Goal: Task Accomplishment & Management: Use online tool/utility

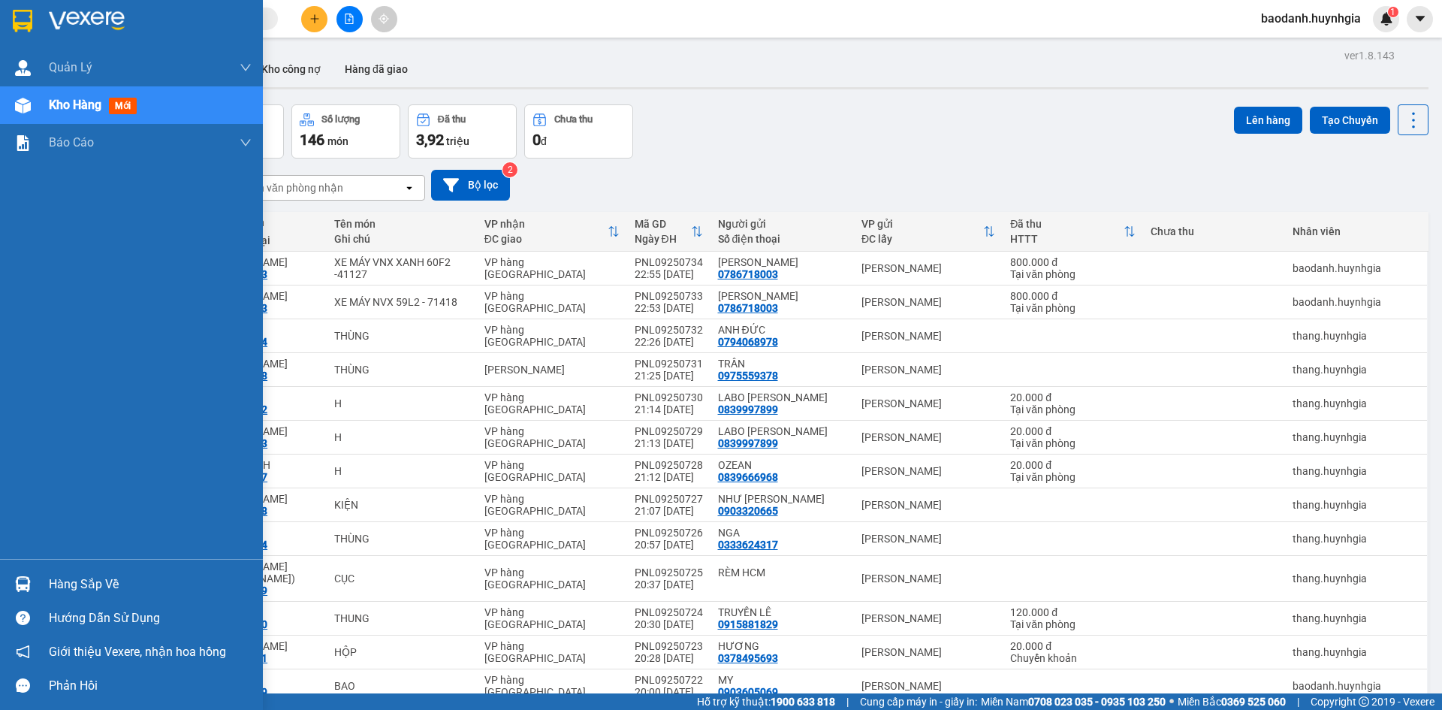
click at [57, 588] on div "Hàng sắp về" at bounding box center [150, 584] width 203 height 23
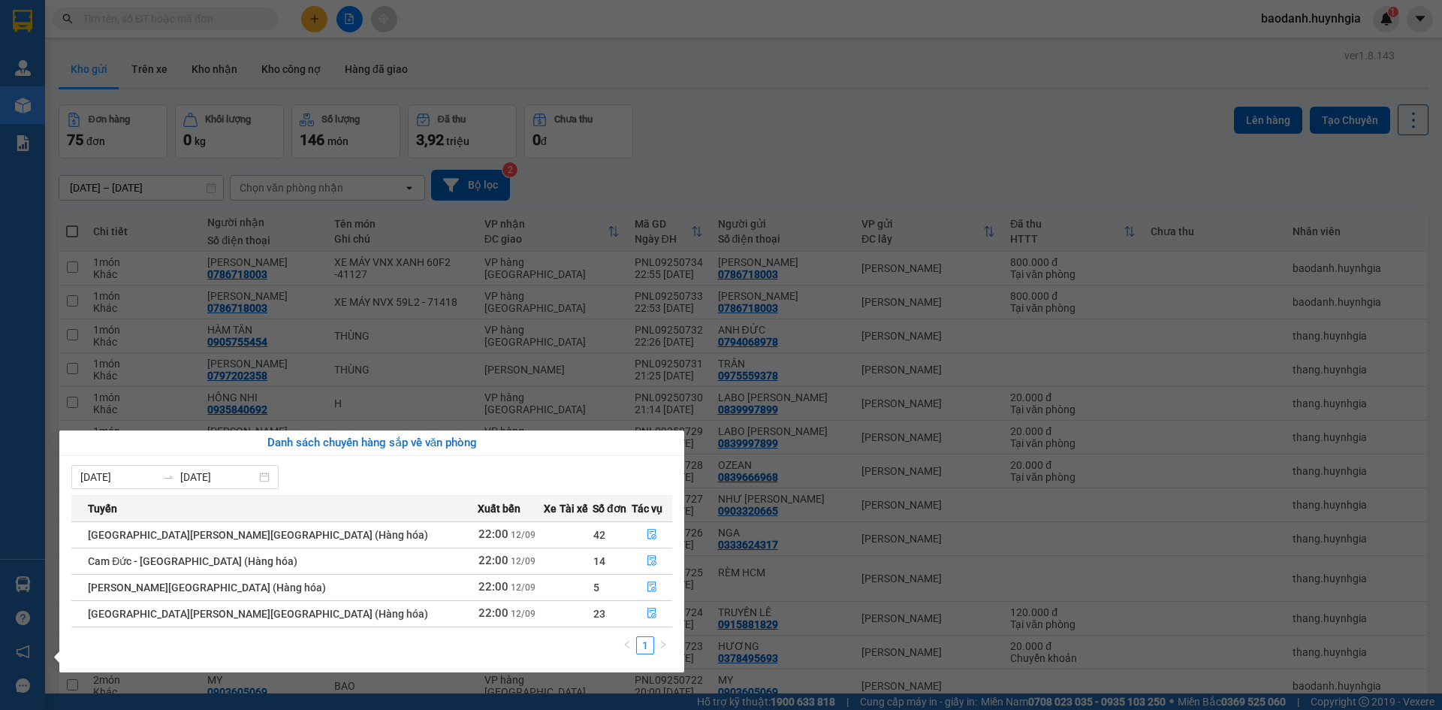
click at [222, 357] on section "Kết quả [PERSON_NAME] ( 0 ) Bộ lọc No Data baodanh.huynhgia 1 [PERSON_NAME] [PE…" at bounding box center [721, 355] width 1442 height 710
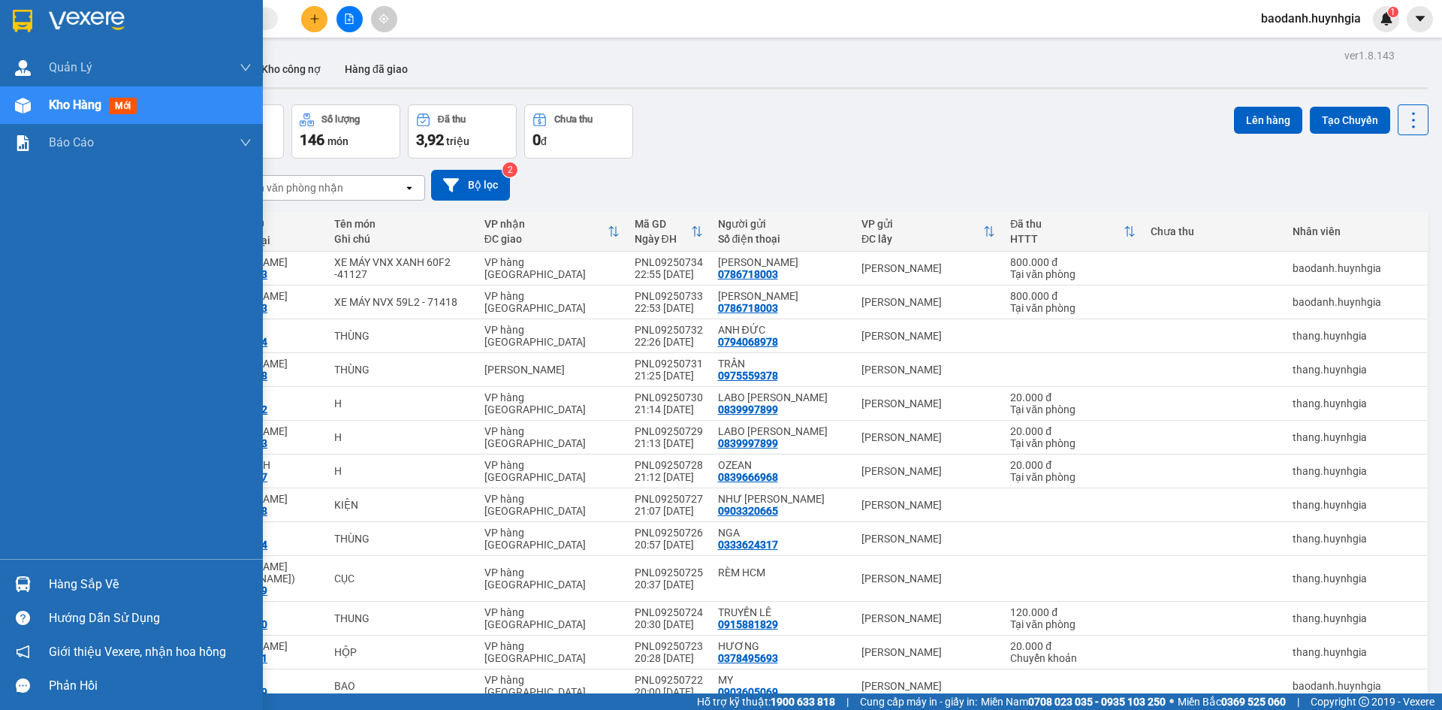
click at [74, 586] on div "Hàng sắp về" at bounding box center [150, 584] width 203 height 23
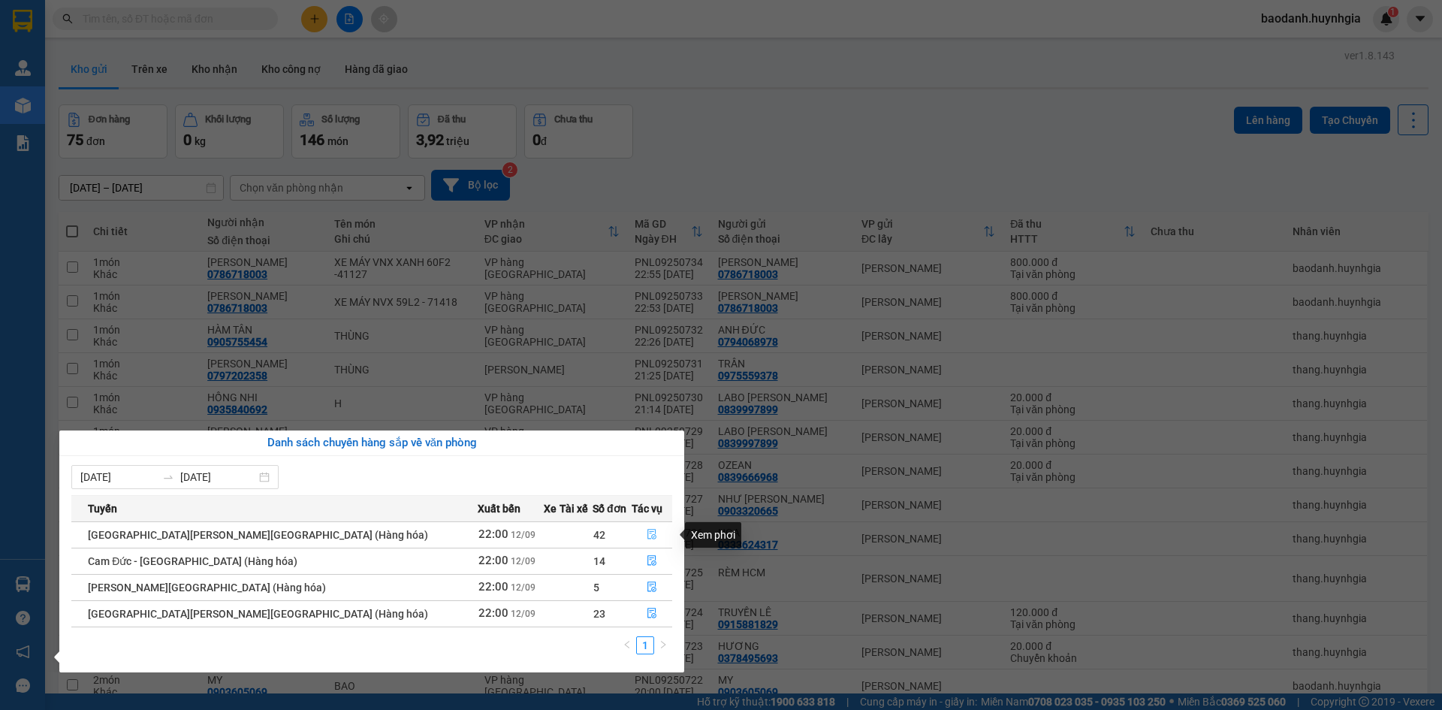
click at [633, 526] on button "button" at bounding box center [652, 535] width 40 height 24
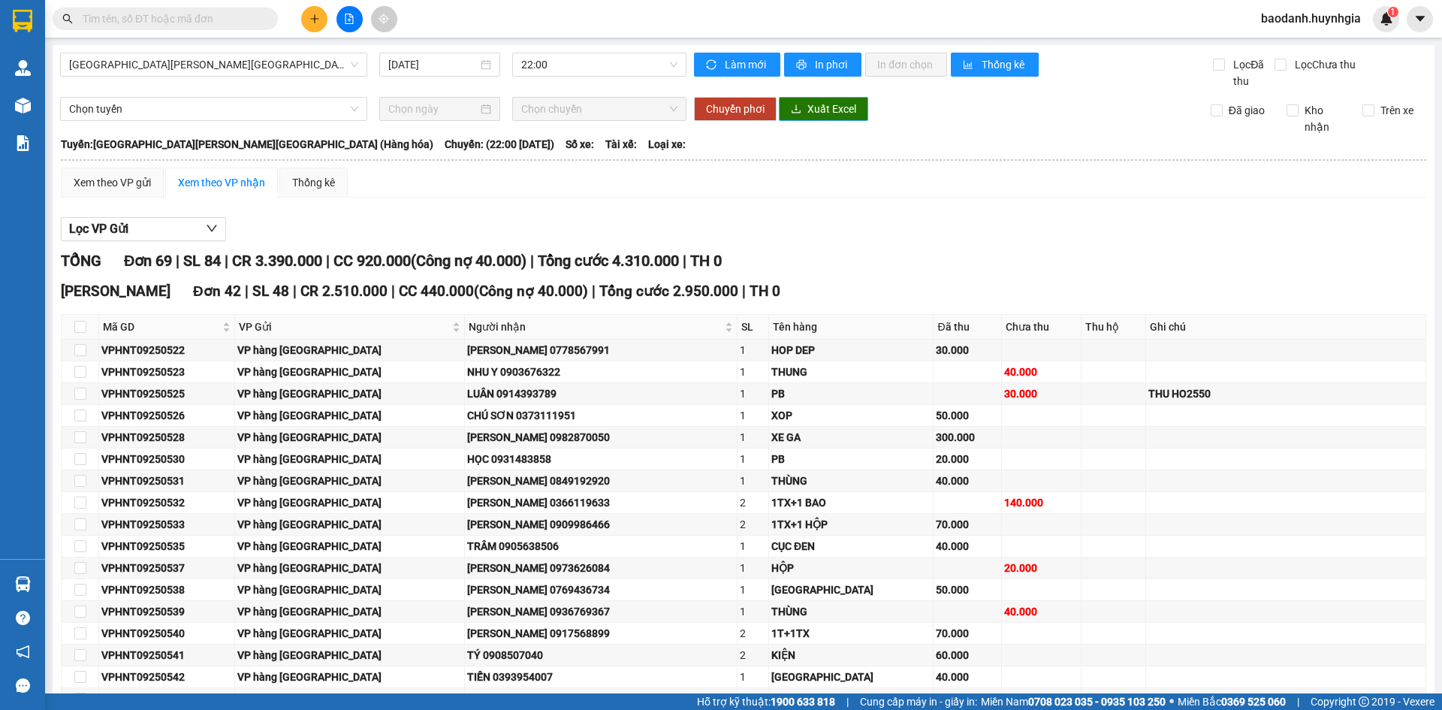
click at [811, 109] on span "Xuất Excel" at bounding box center [831, 109] width 49 height 17
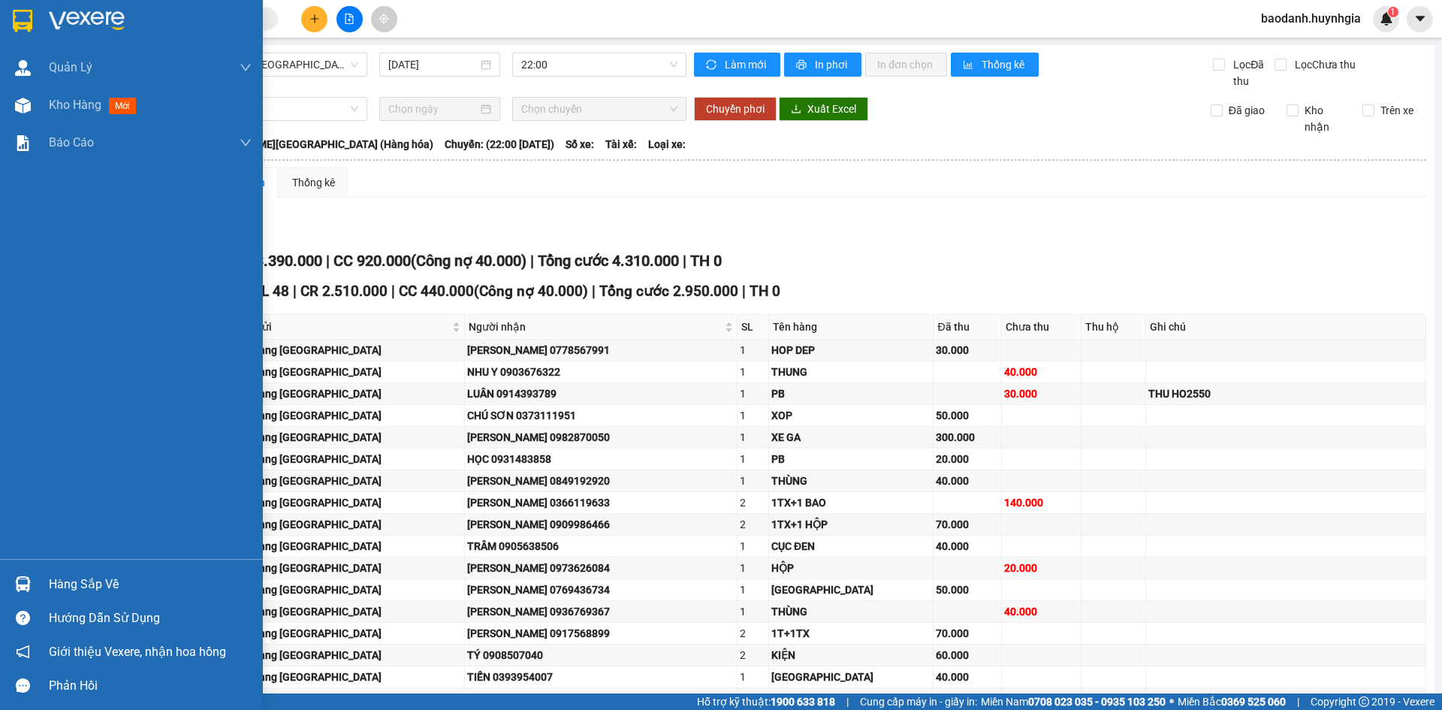
click at [53, 575] on div "Hàng sắp về" at bounding box center [150, 584] width 203 height 23
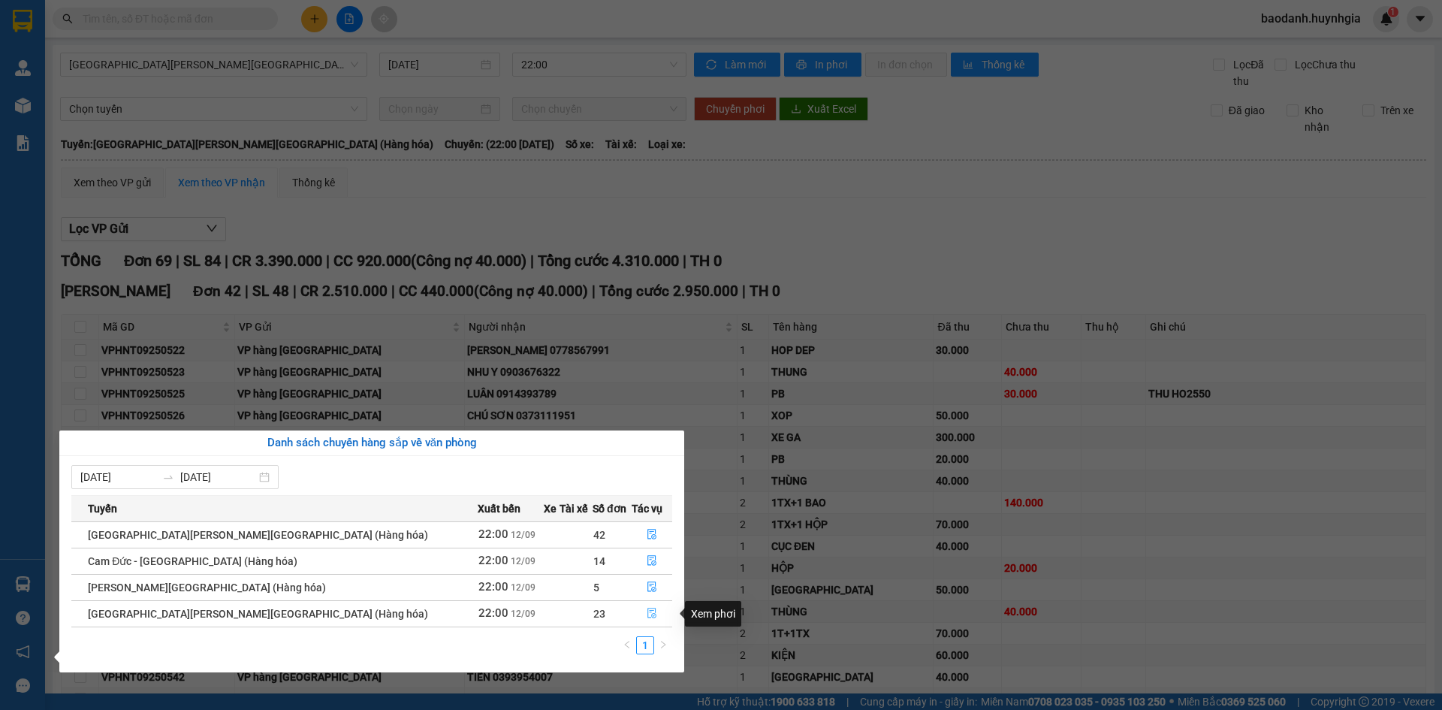
click at [647, 613] on icon "file-done" at bounding box center [652, 613] width 11 height 11
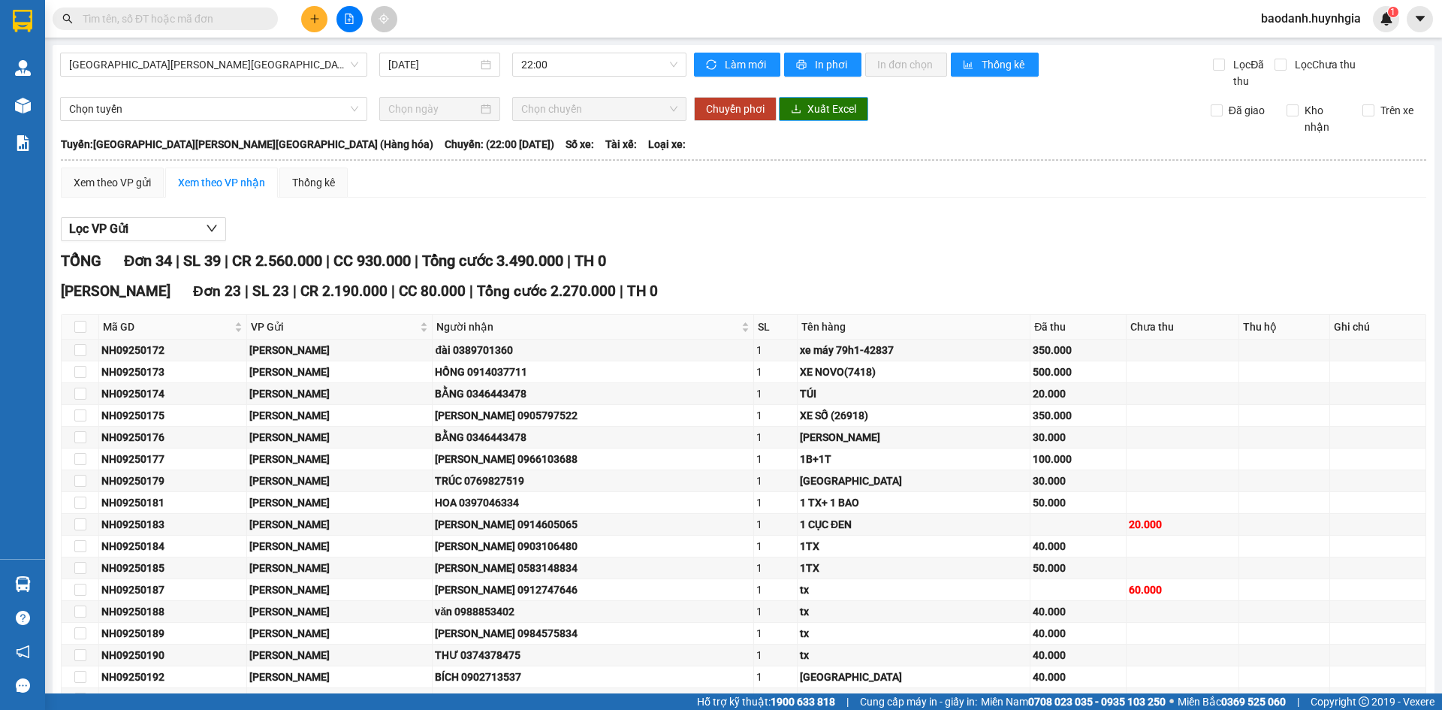
click at [807, 116] on span "Xuất Excel" at bounding box center [831, 109] width 49 height 17
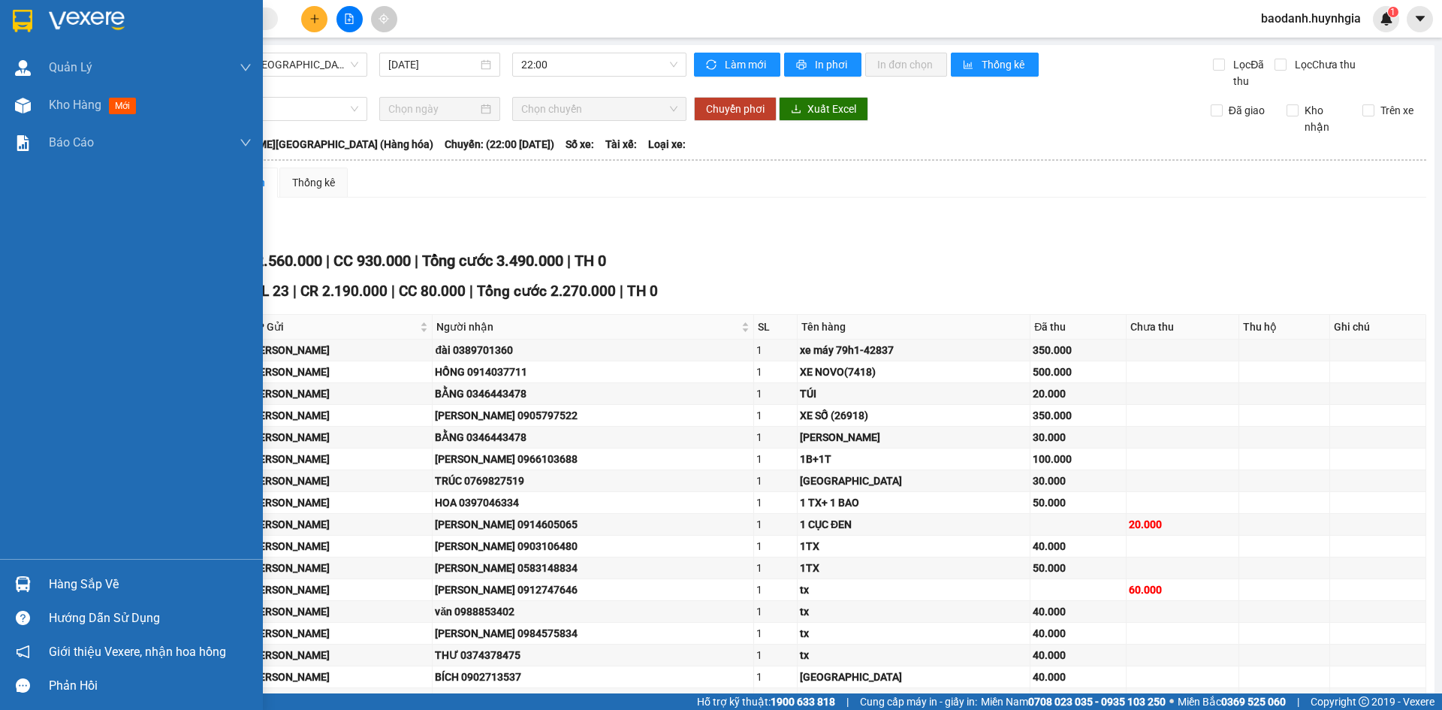
click at [62, 584] on div "Hàng sắp về" at bounding box center [150, 584] width 203 height 23
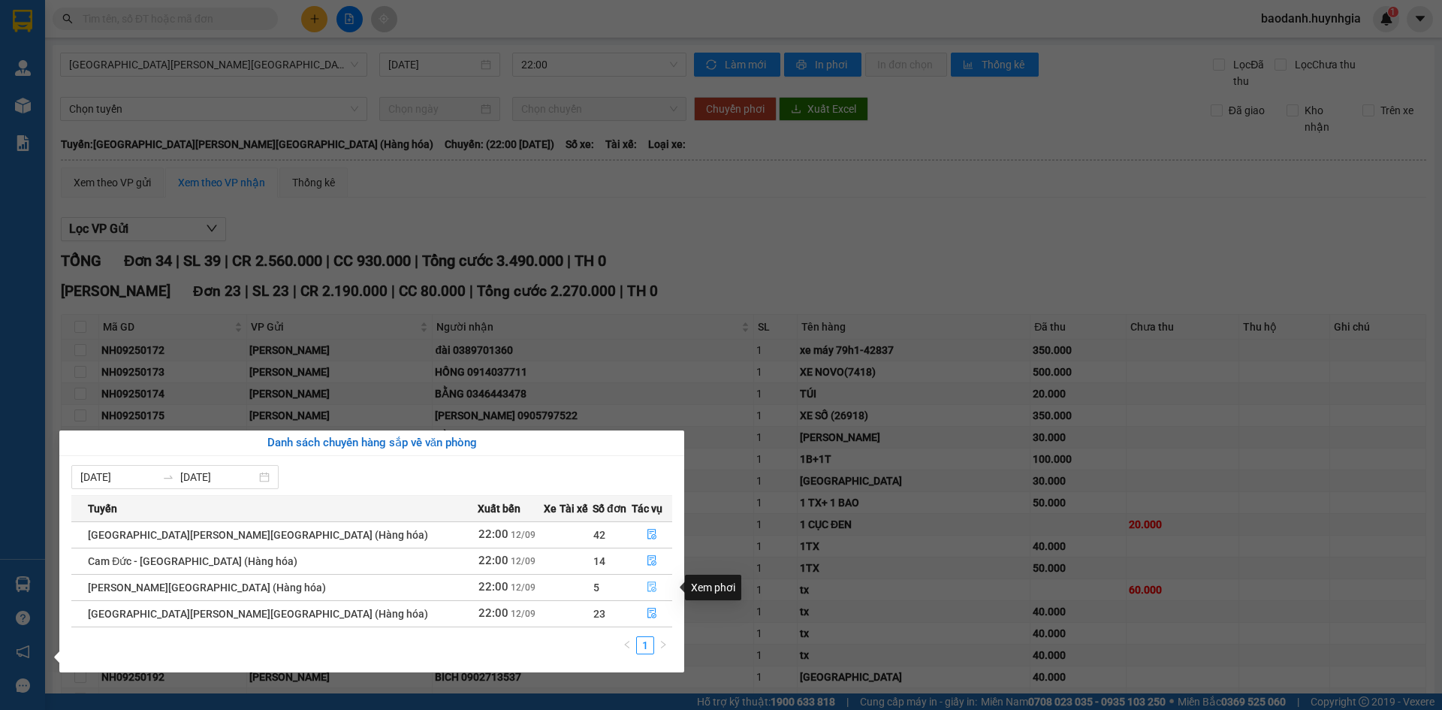
click at [647, 588] on icon "file-done" at bounding box center [652, 586] width 11 height 11
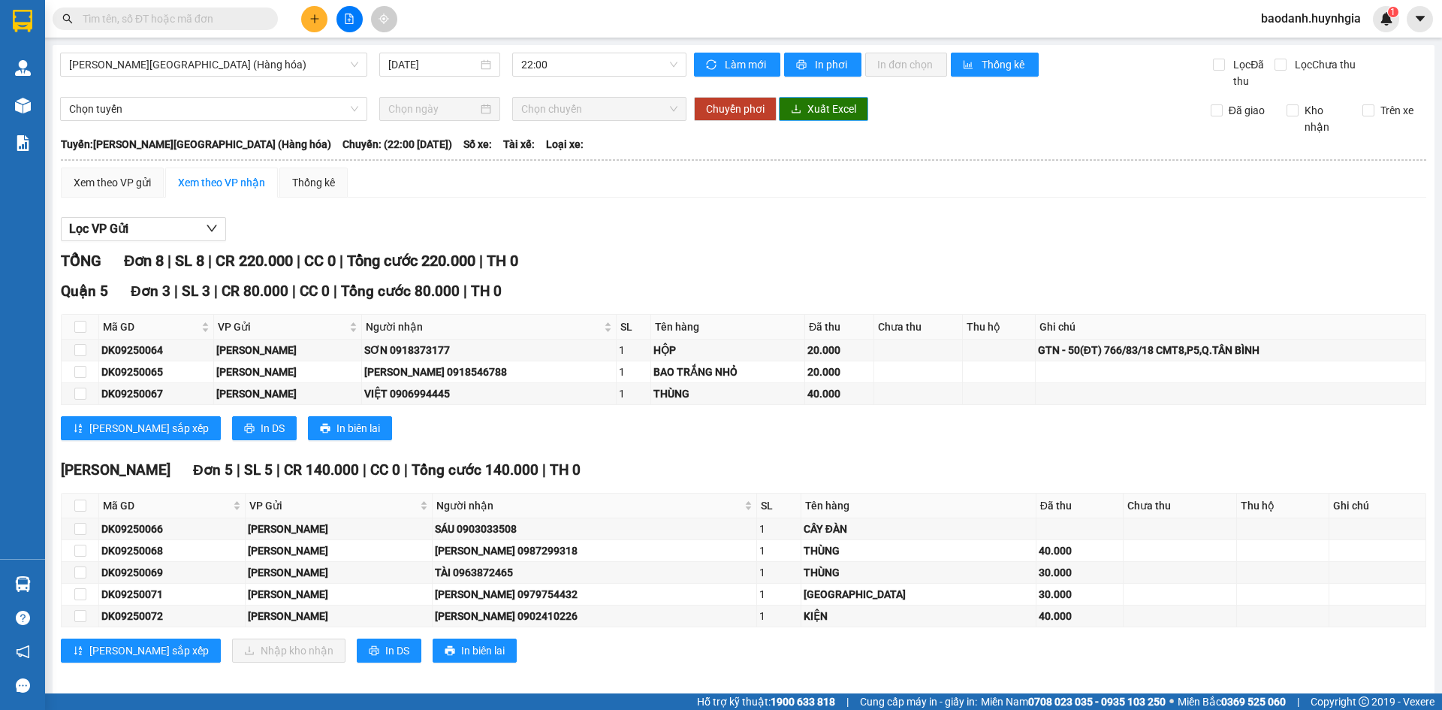
click at [820, 109] on span "Xuất Excel" at bounding box center [831, 109] width 49 height 17
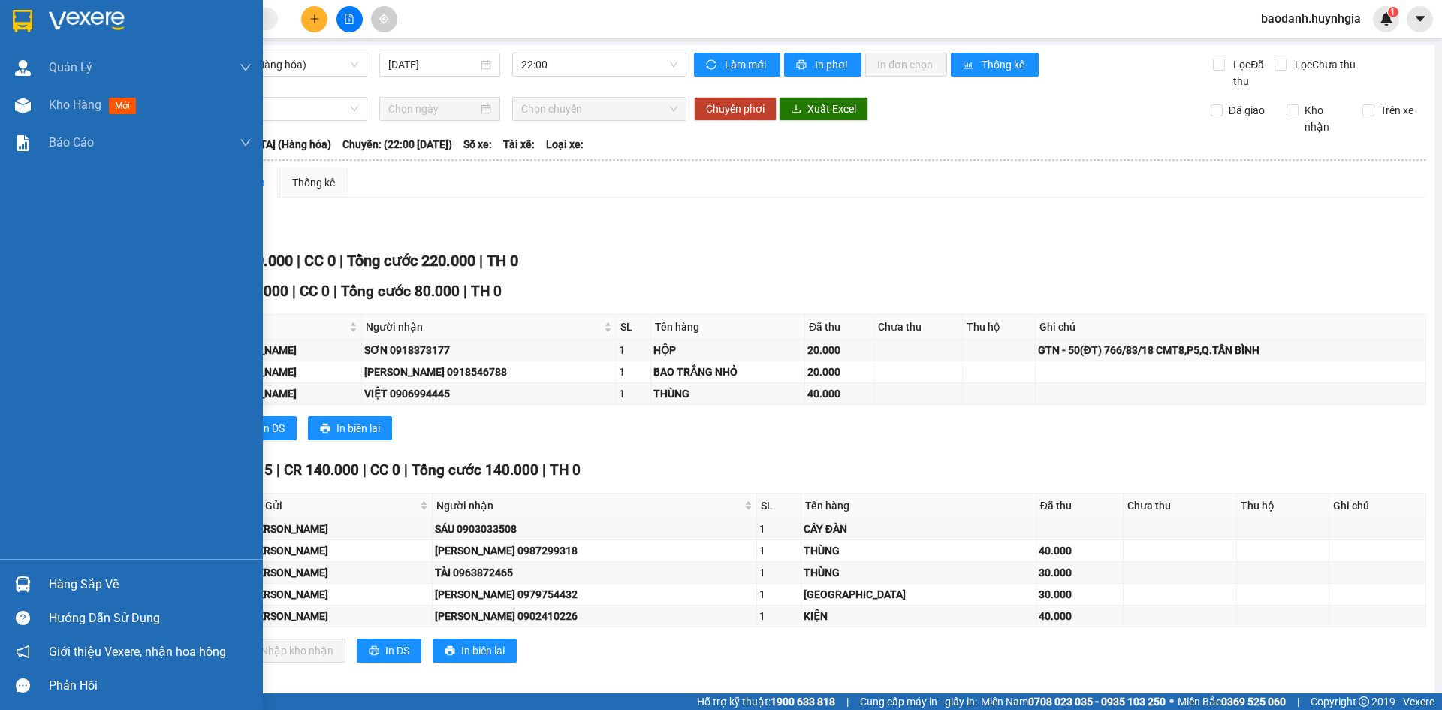
click at [46, 587] on div "Hàng sắp về" at bounding box center [131, 584] width 263 height 34
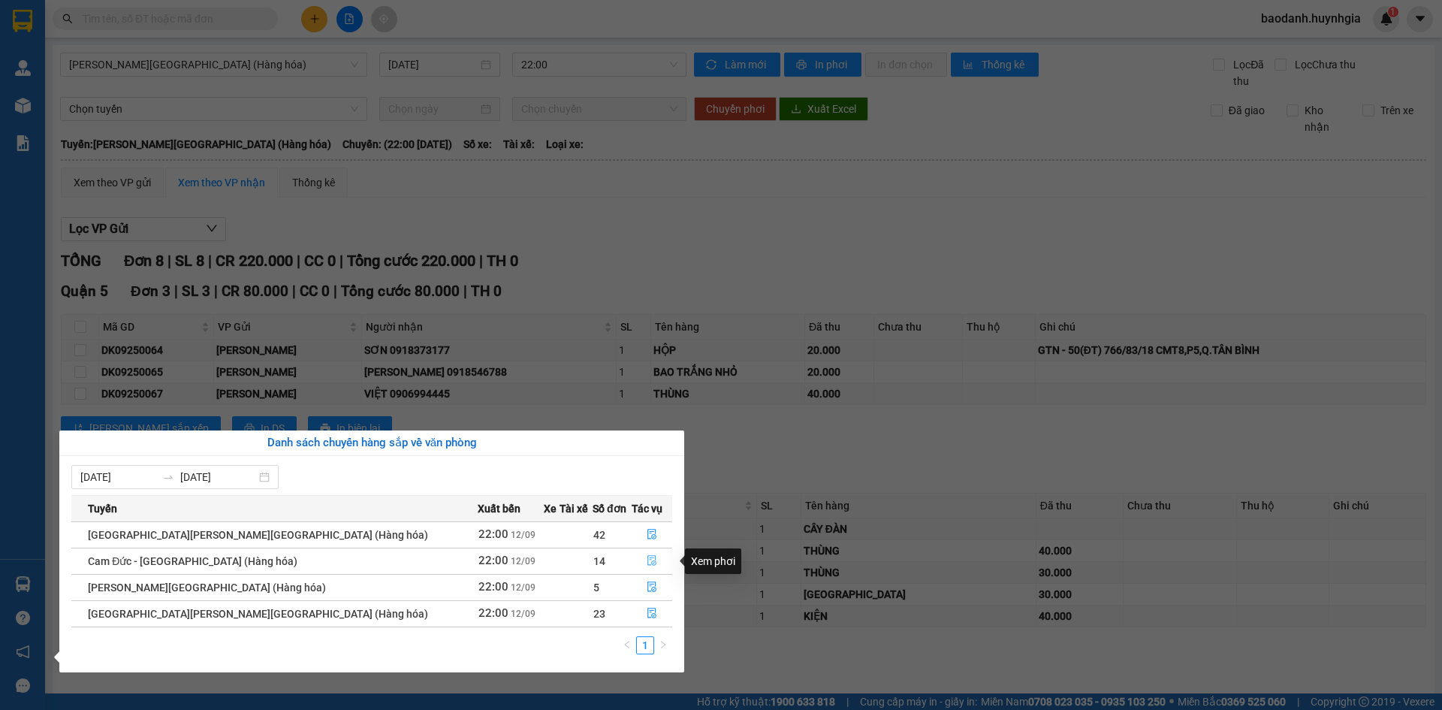
click at [647, 559] on icon "file-done" at bounding box center [652, 560] width 11 height 11
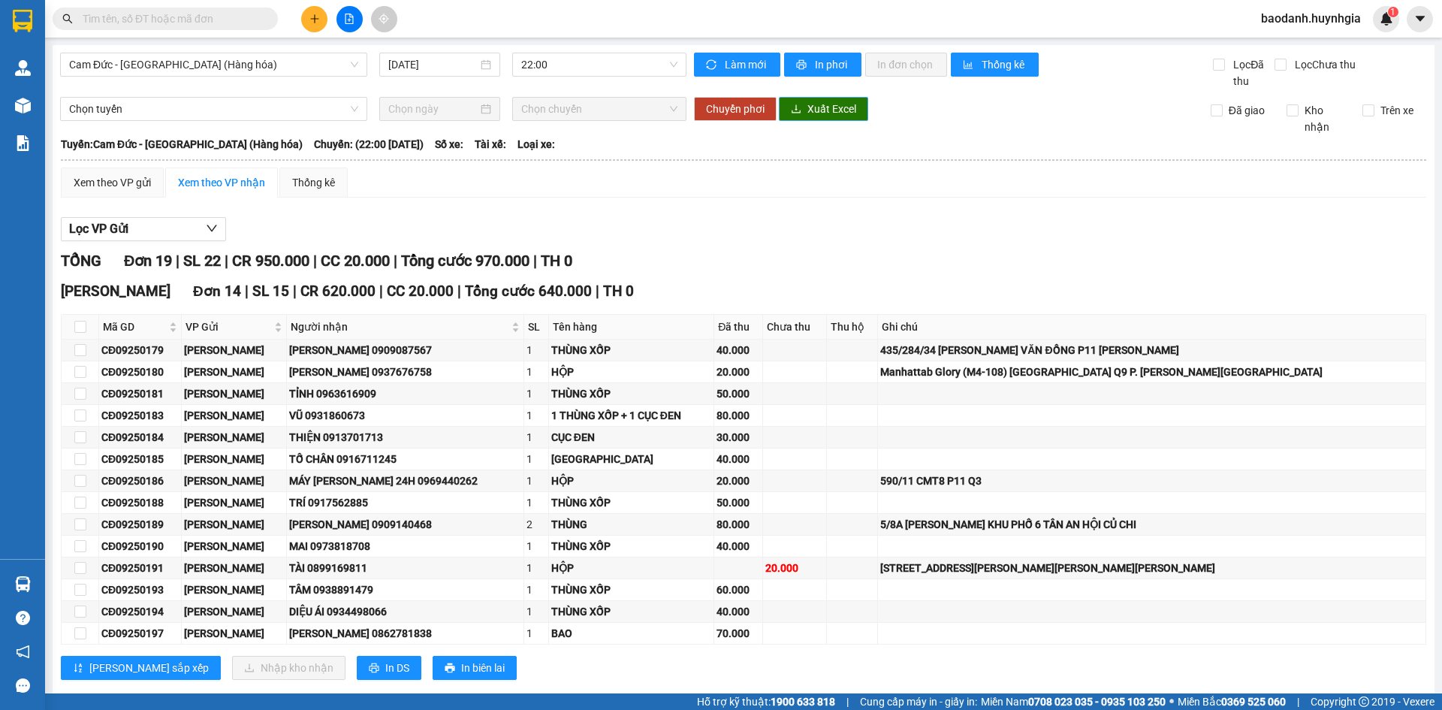
click at [801, 110] on button "Xuất Excel" at bounding box center [823, 109] width 89 height 24
